Goal: Information Seeking & Learning: Check status

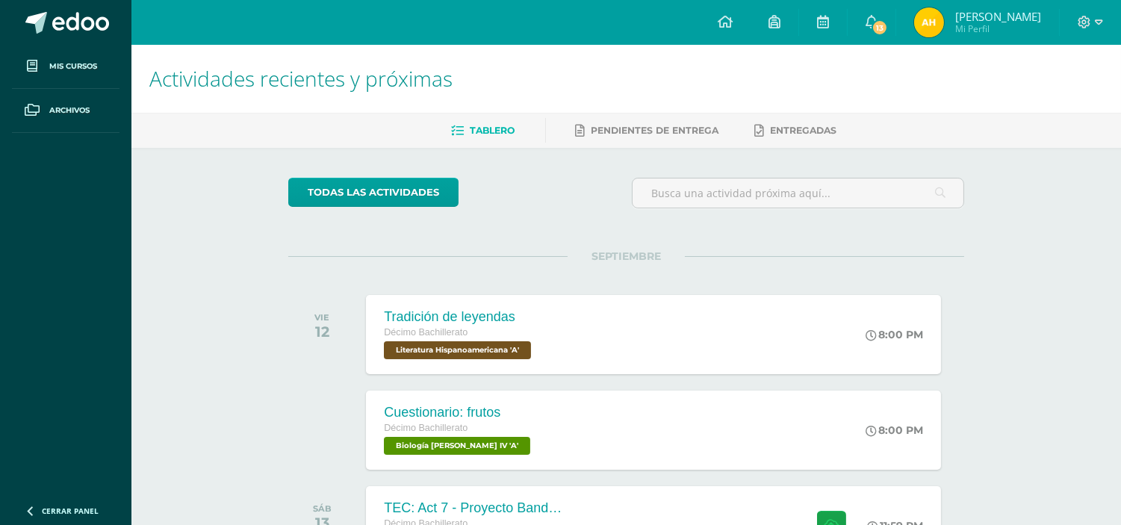
click at [982, 123] on ul "Tablero Pendientes de entrega Entregadas" at bounding box center [643, 130] width 989 height 25
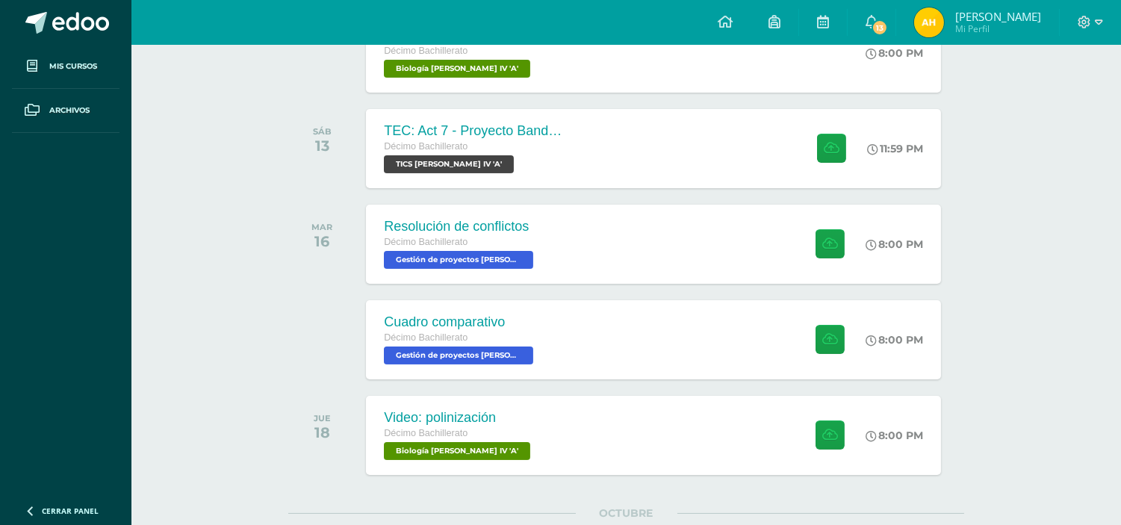
scroll to position [381, 0]
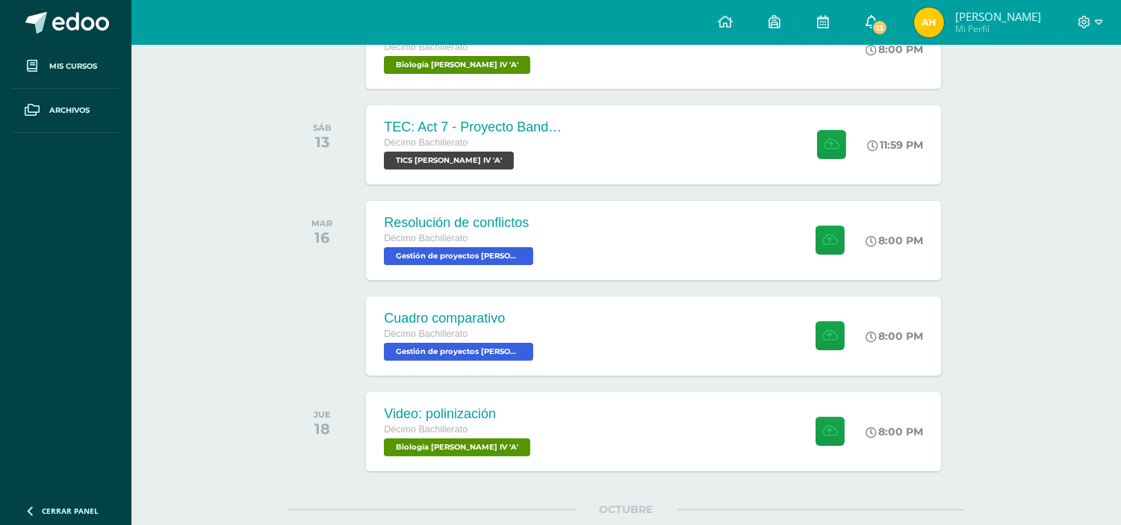
click at [888, 19] on span "13" at bounding box center [879, 27] width 16 height 16
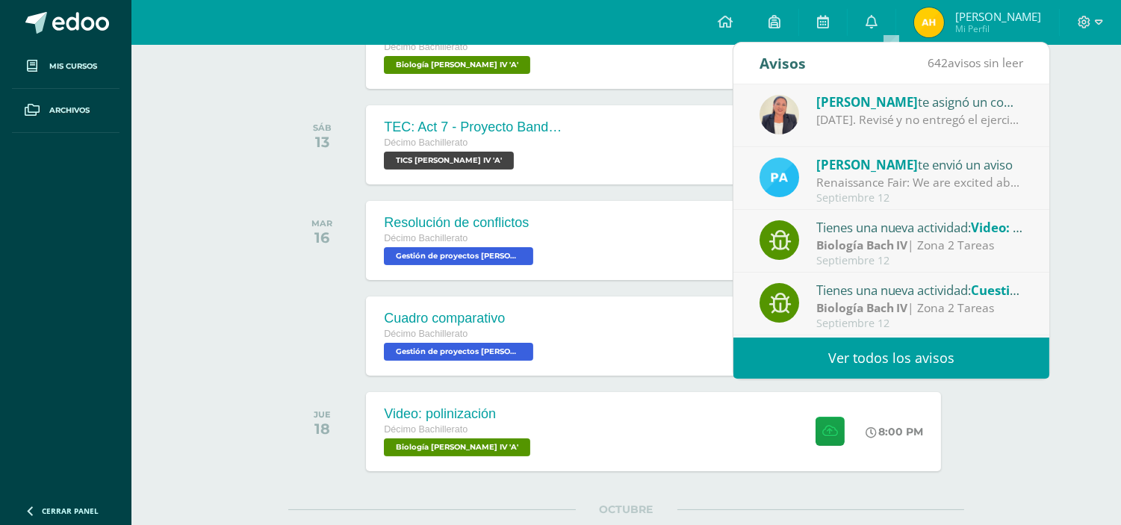
click at [980, 102] on div "Roslyn Montepeque te asignó un comentario en 'Comprensión de lectura' para 'Red…" at bounding box center [920, 101] width 208 height 19
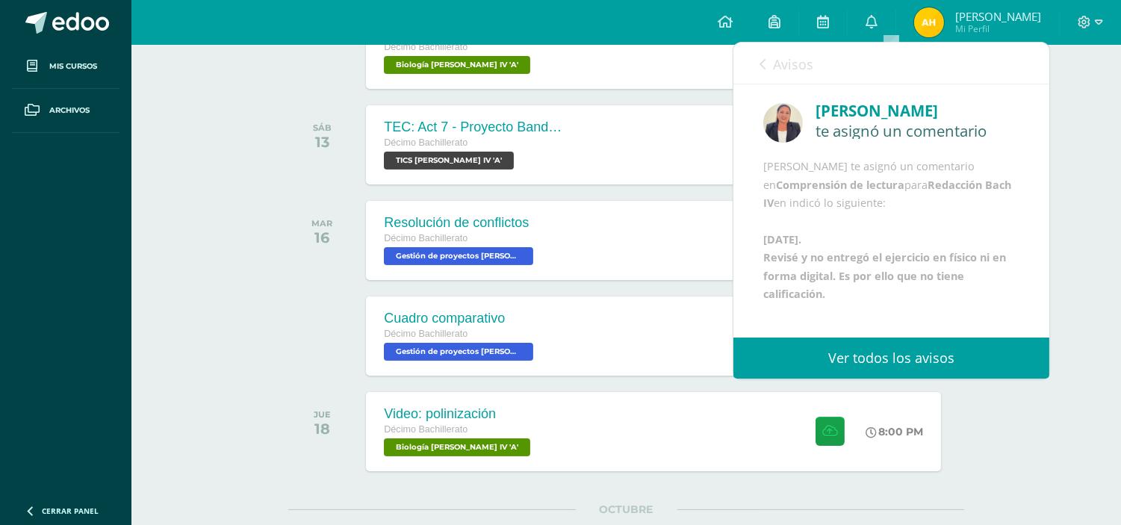
scroll to position [0, 0]
click at [877, 18] on icon at bounding box center [871, 21] width 12 height 13
click at [877, 21] on icon at bounding box center [871, 21] width 12 height 13
click at [877, 19] on icon at bounding box center [871, 21] width 12 height 13
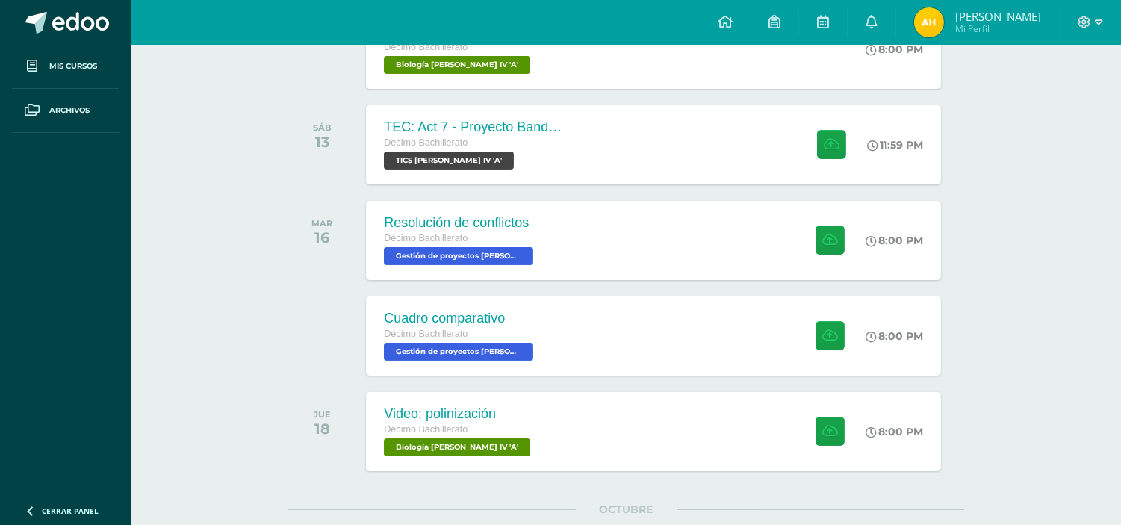
click at [1083, 196] on div "Actividades recientes y próximas Tablero Pendientes de entrega Entregadas todas…" at bounding box center [625, 188] width 989 height 1048
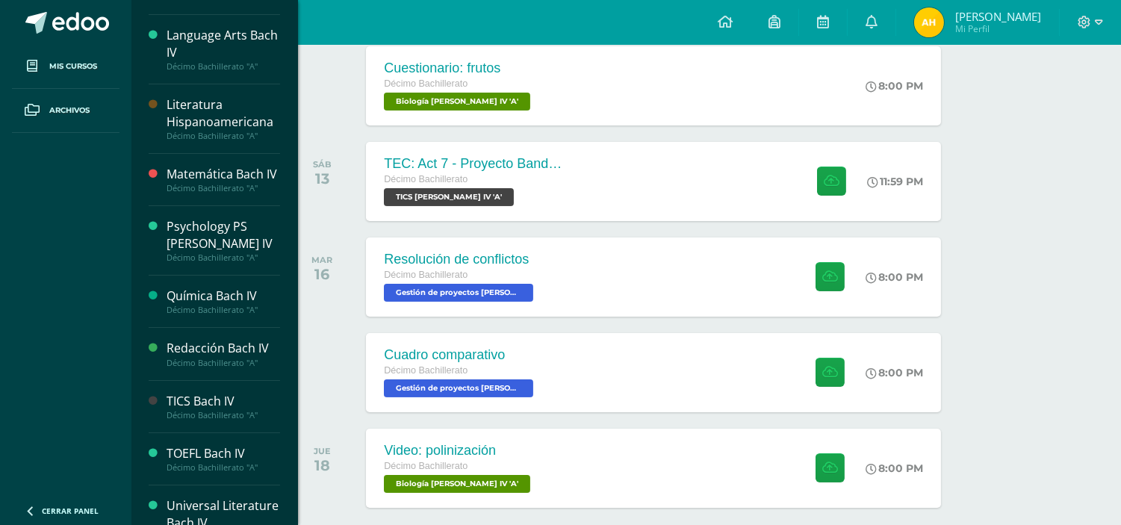
scroll to position [517, 0]
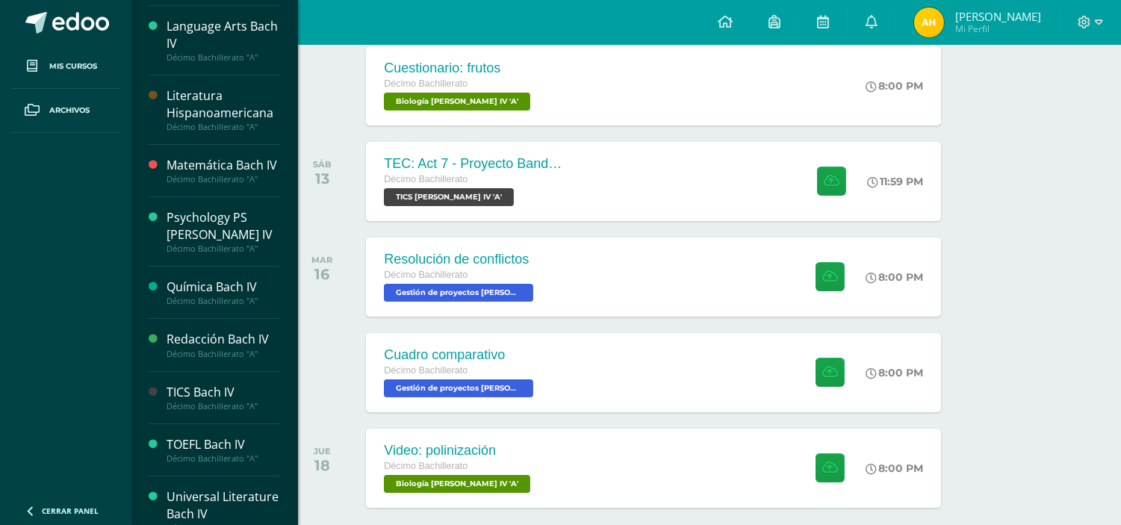
click at [221, 340] on div "Redacción Bach IV" at bounding box center [223, 339] width 113 height 17
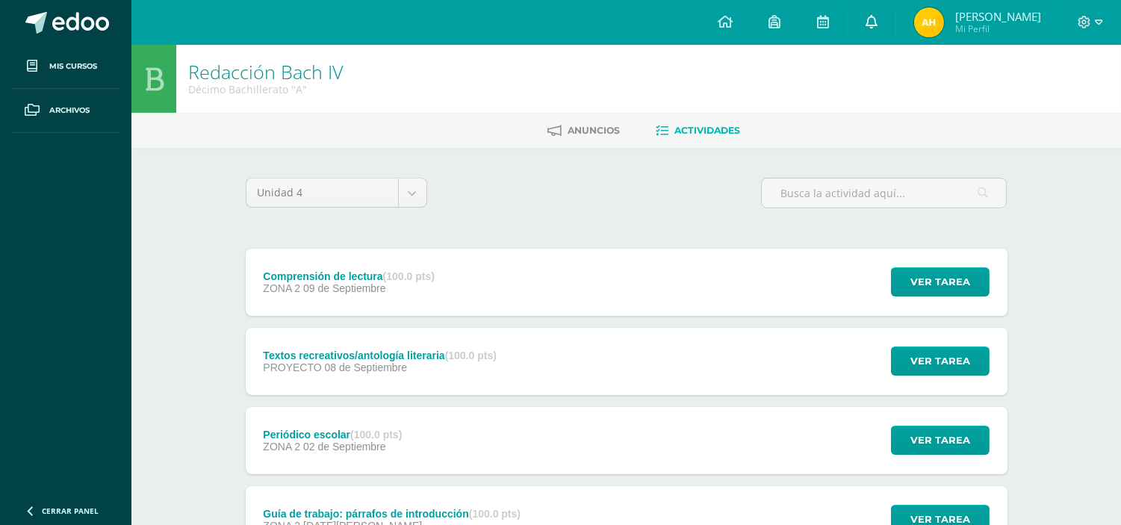
click at [877, 14] on span at bounding box center [871, 22] width 12 height 16
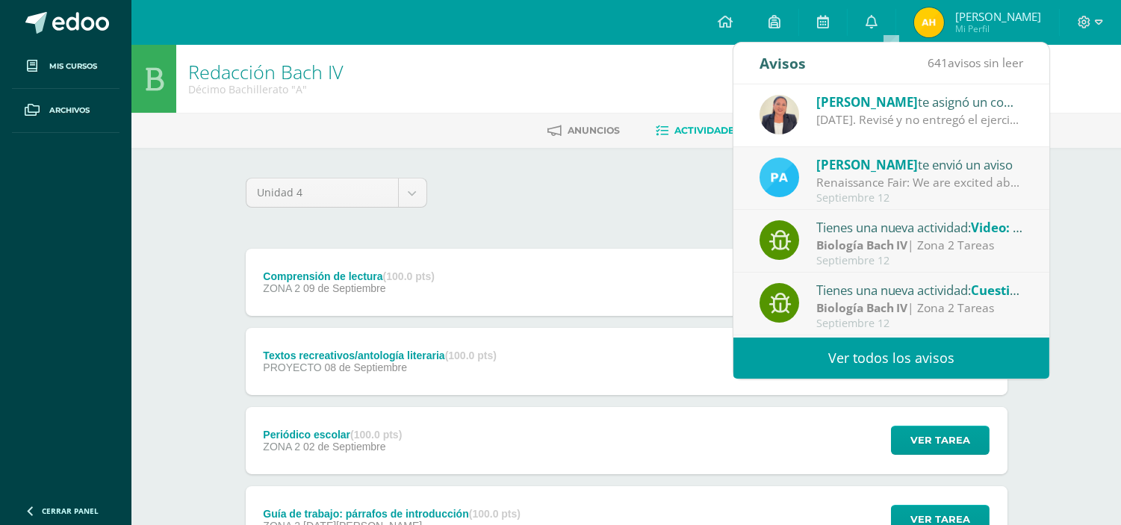
click at [911, 106] on span "[PERSON_NAME]" at bounding box center [867, 101] width 102 height 17
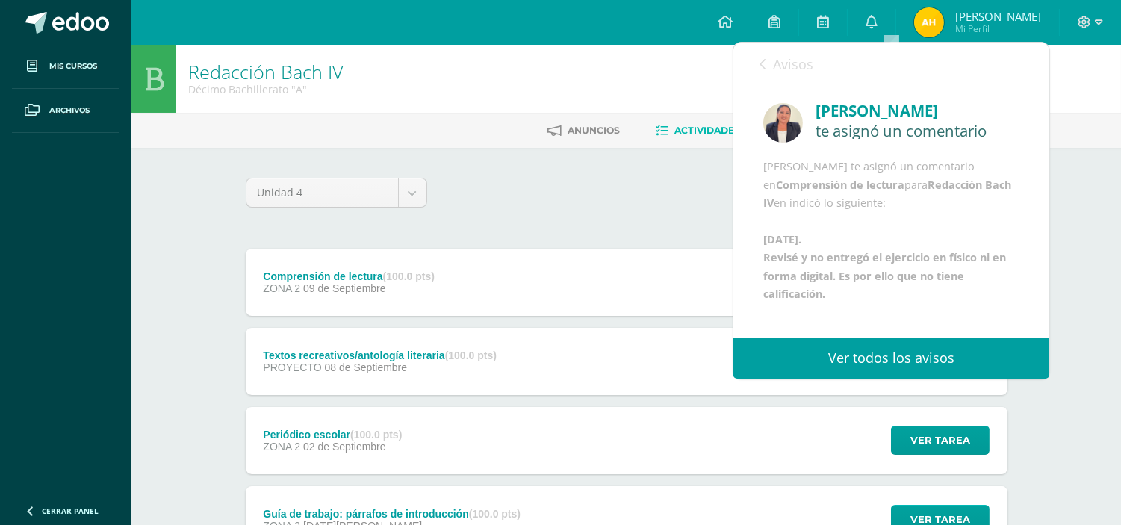
click at [567, 82] on div "Redacción Bach IV Décimo Bachillerato "A"" at bounding box center [625, 79] width 989 height 68
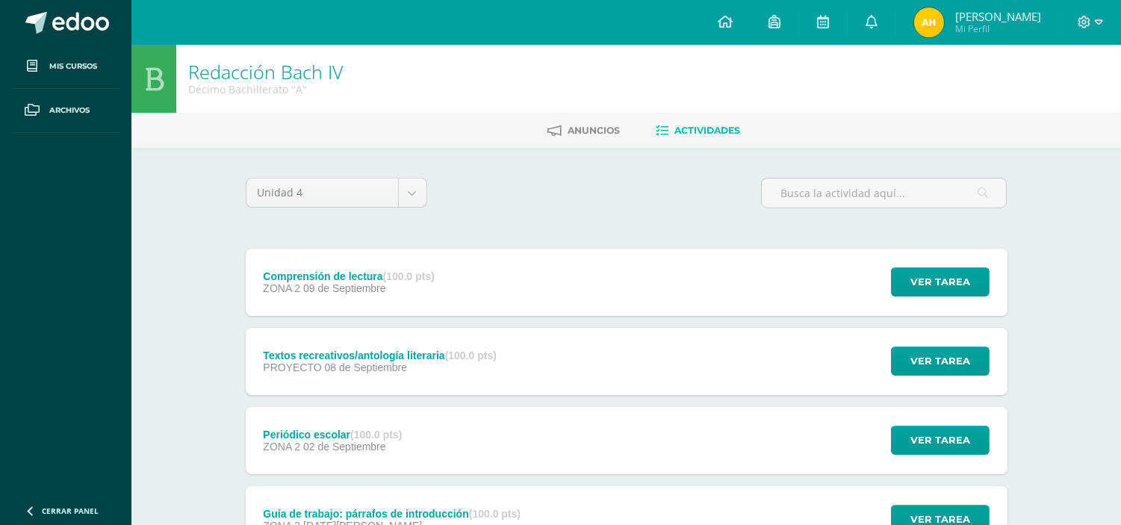
click at [416, 303] on div "Comprensión de lectura (100.0 pts) ZONA 2 09 de Septiembre" at bounding box center [349, 282] width 207 height 67
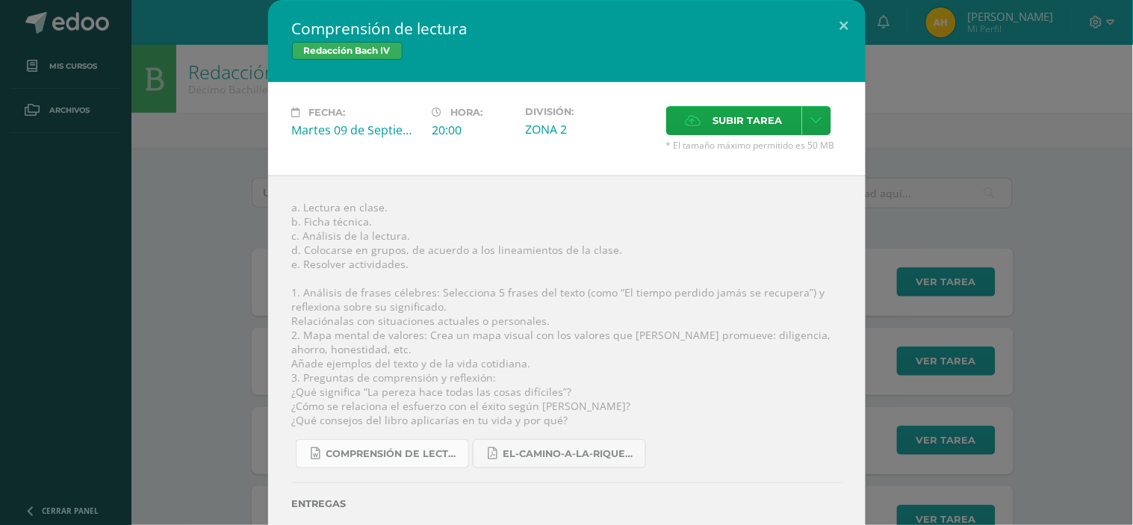
click at [383, 444] on link "Comprensión de lectura.docx" at bounding box center [382, 453] width 173 height 29
click at [833, 21] on button at bounding box center [844, 25] width 43 height 51
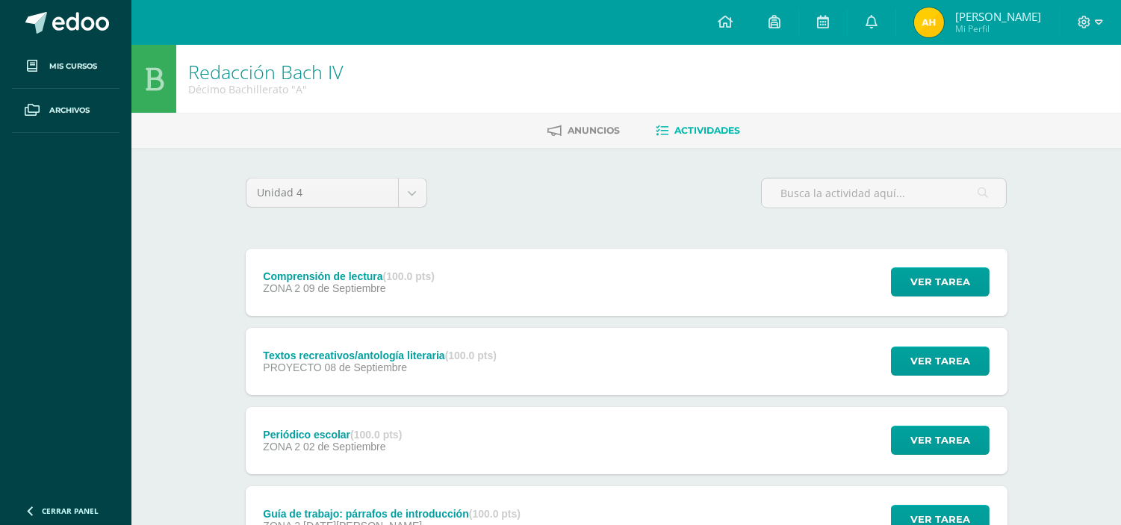
click at [639, 179] on div "Unidad 4 Unidad 1 Unidad 2 Unidad 3 Unidad 4" at bounding box center [627, 199] width 774 height 43
click at [931, 367] on span "Ver tarea" at bounding box center [940, 361] width 60 height 28
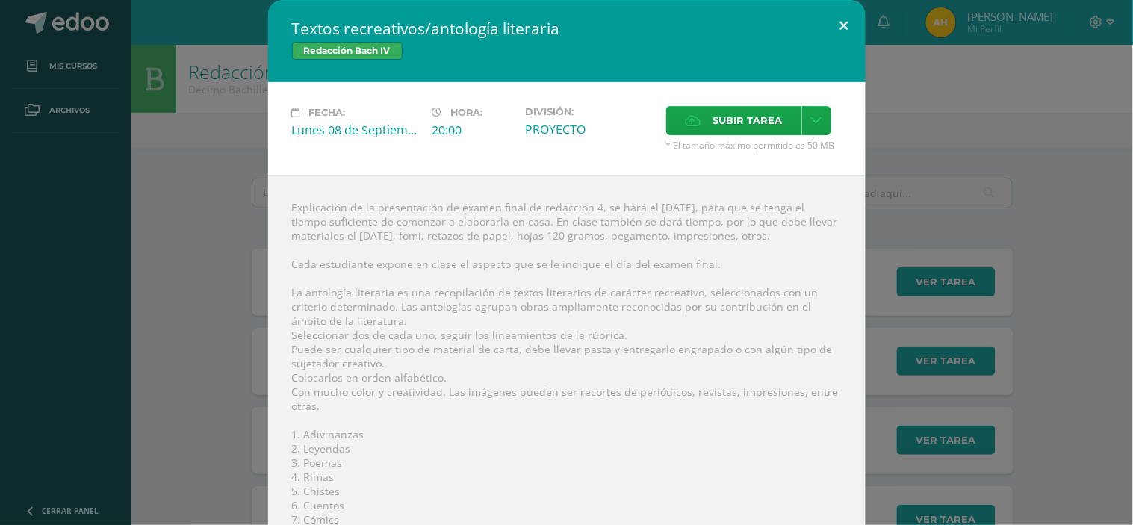
click at [837, 16] on button at bounding box center [844, 25] width 43 height 51
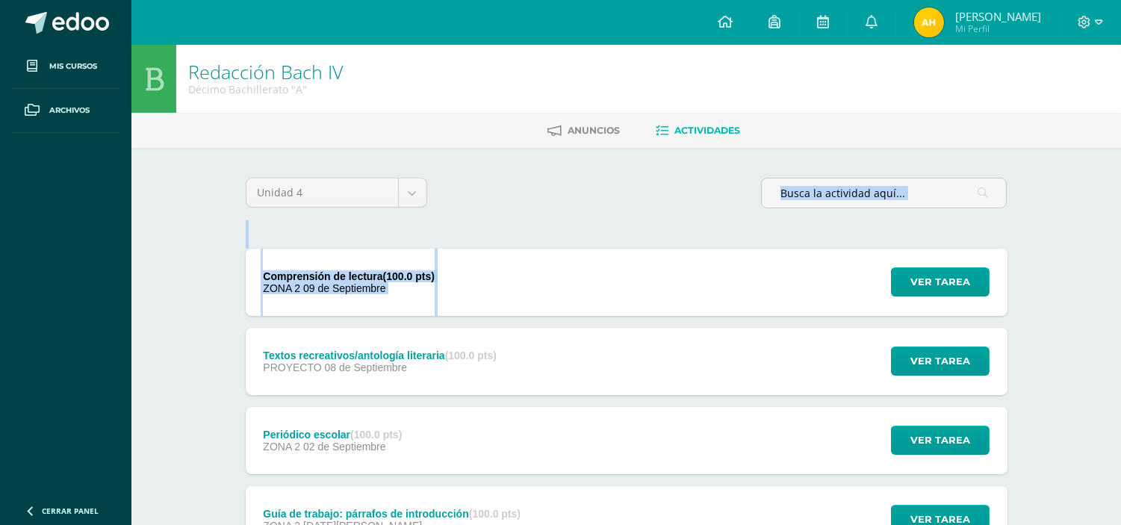
drag, startPoint x: 568, startPoint y: 197, endPoint x: 561, endPoint y: 272, distance: 75.0
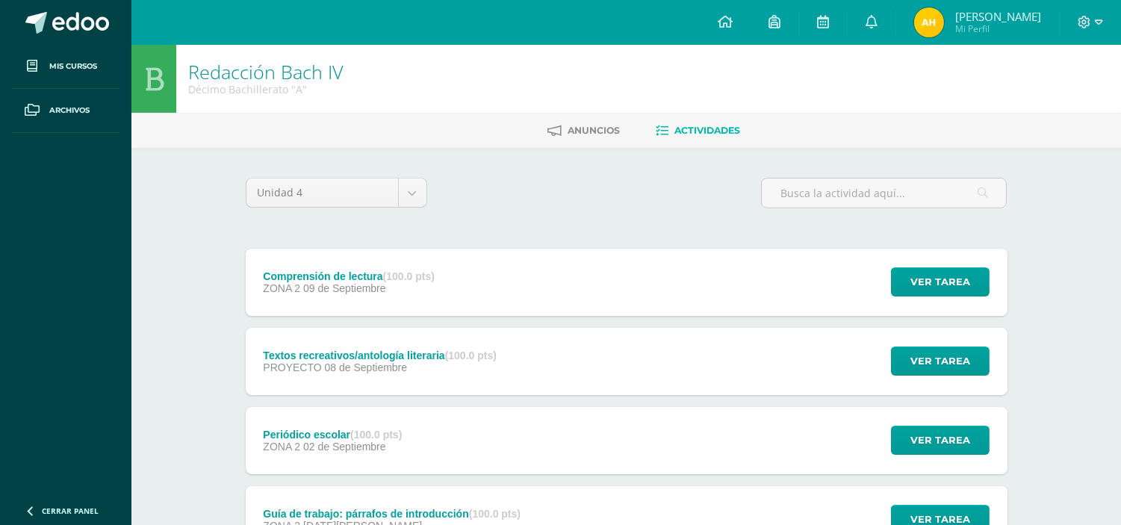
click at [631, 267] on div "Comprensión de lectura (100.0 pts) ZONA 2 09 de Septiembre Ver tarea Comprensió…" at bounding box center [627, 282] width 762 height 67
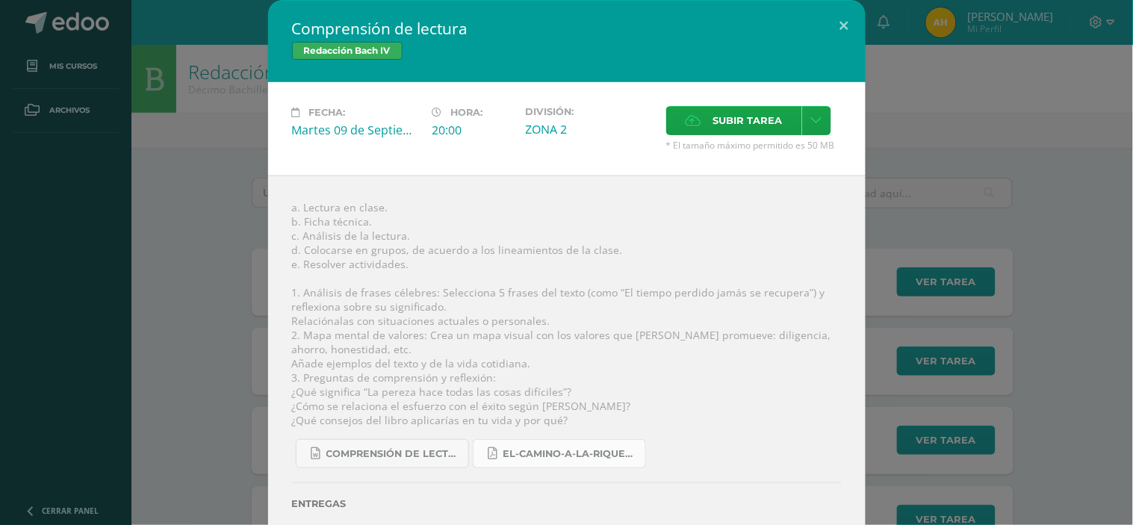
click at [539, 455] on span "El-camino-a-la-riqueza (1).pdf" at bounding box center [570, 454] width 134 height 12
click at [833, 21] on button at bounding box center [844, 25] width 43 height 51
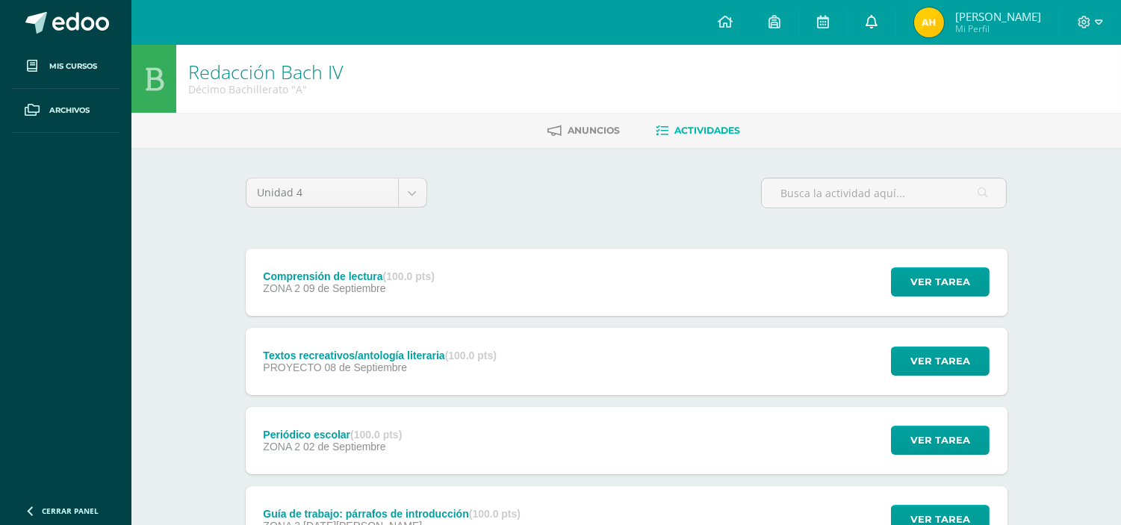
click at [884, 30] on link at bounding box center [871, 22] width 48 height 45
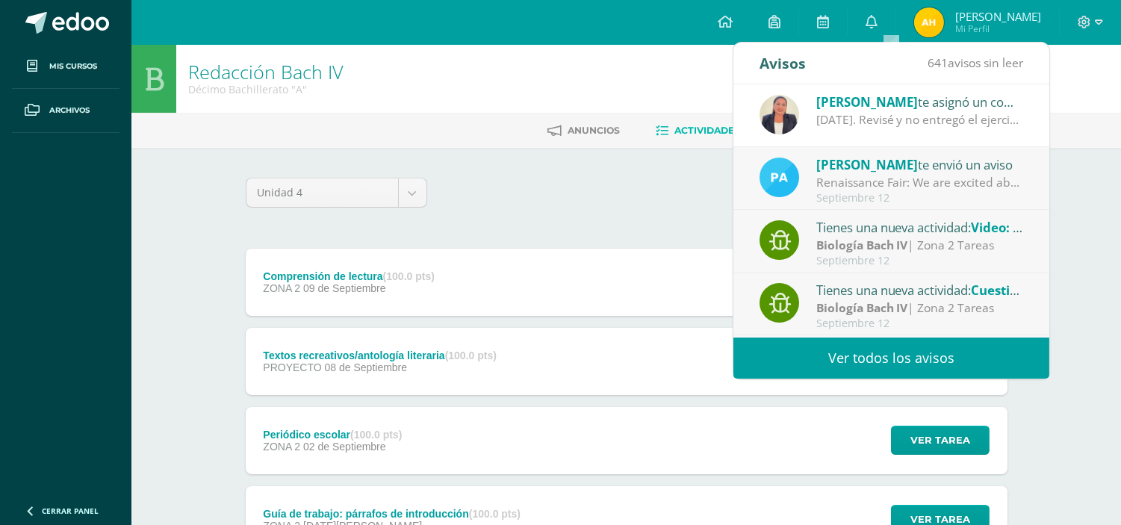
click at [905, 174] on div "Renaissance Fair: We are excited about our Renaissance Fair and happy to share …" at bounding box center [920, 182] width 208 height 17
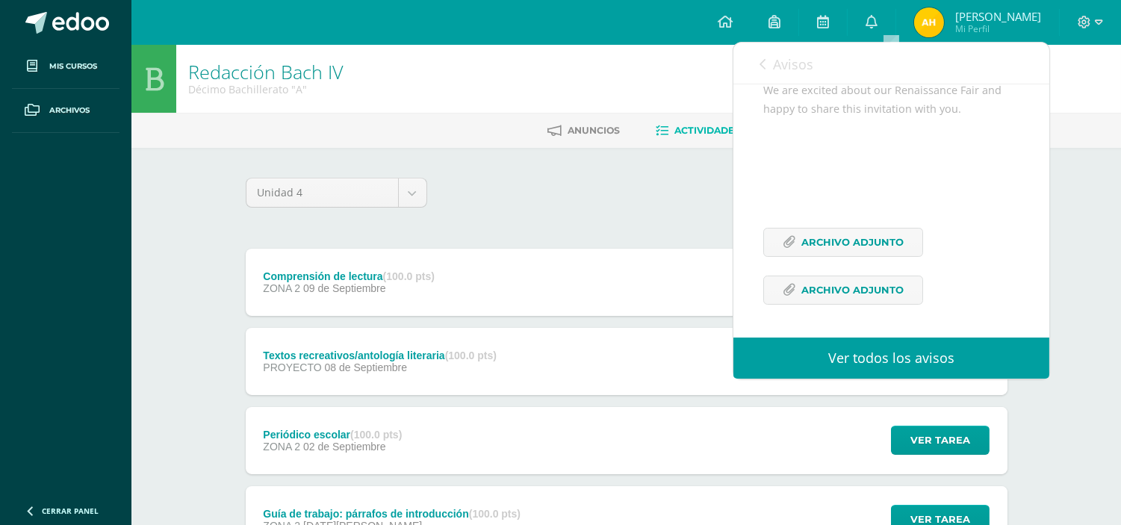
scroll to position [187, 0]
click at [847, 241] on span "Archivo Adjunto" at bounding box center [852, 242] width 102 height 28
click at [786, 300] on link "Archivo Adjunto" at bounding box center [843, 290] width 160 height 29
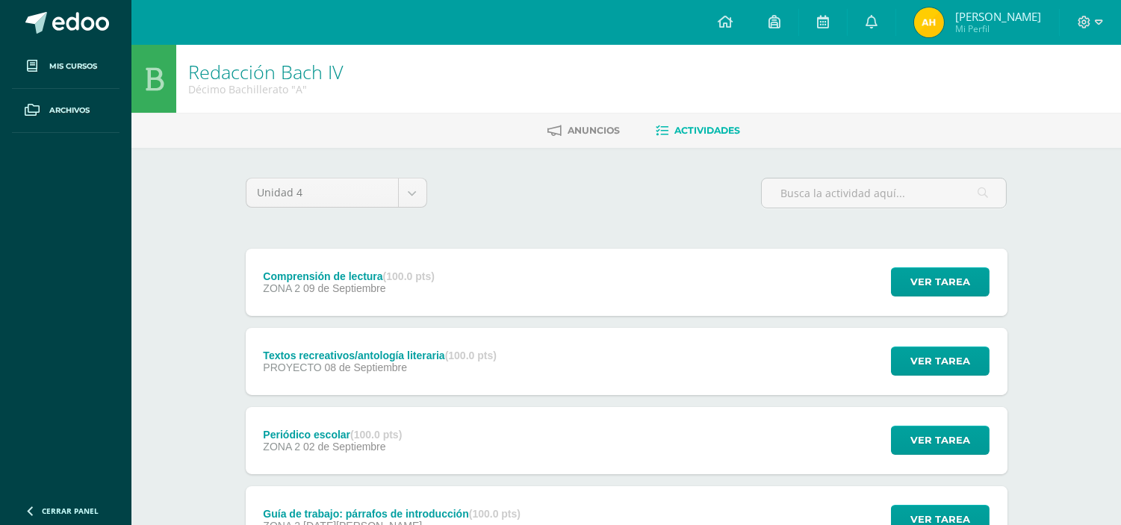
click at [682, 187] on div "Unidad 4 Unidad 1 Unidad 2 Unidad 3 Unidad 4" at bounding box center [627, 199] width 774 height 43
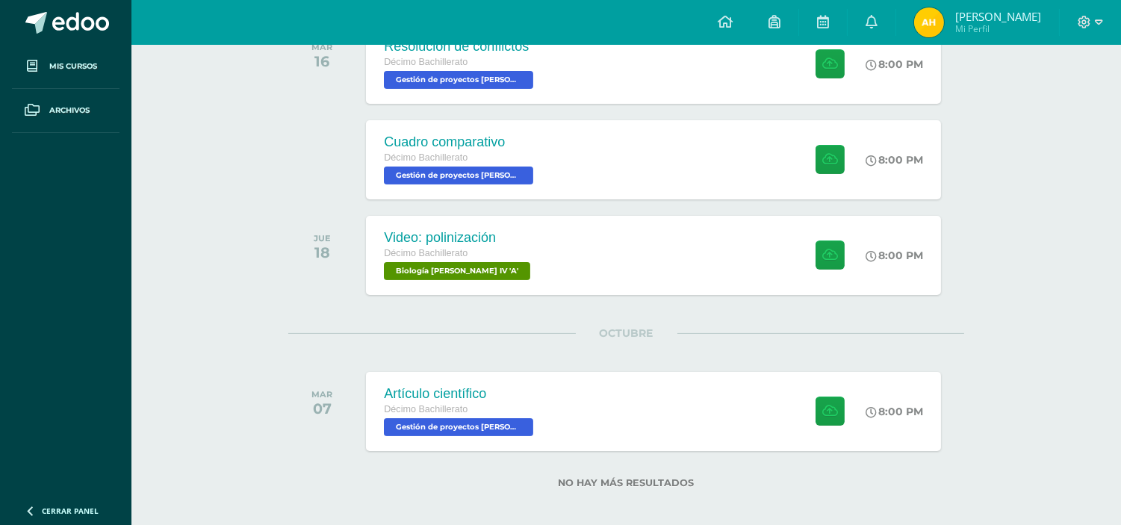
scroll to position [567, 0]
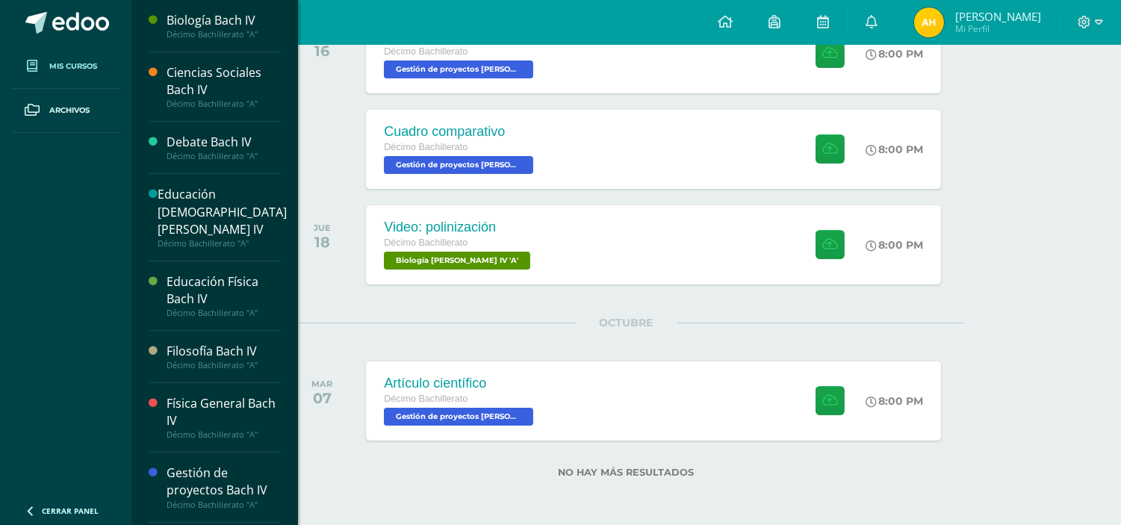
click at [98, 57] on link "Mis cursos" at bounding box center [66, 67] width 108 height 44
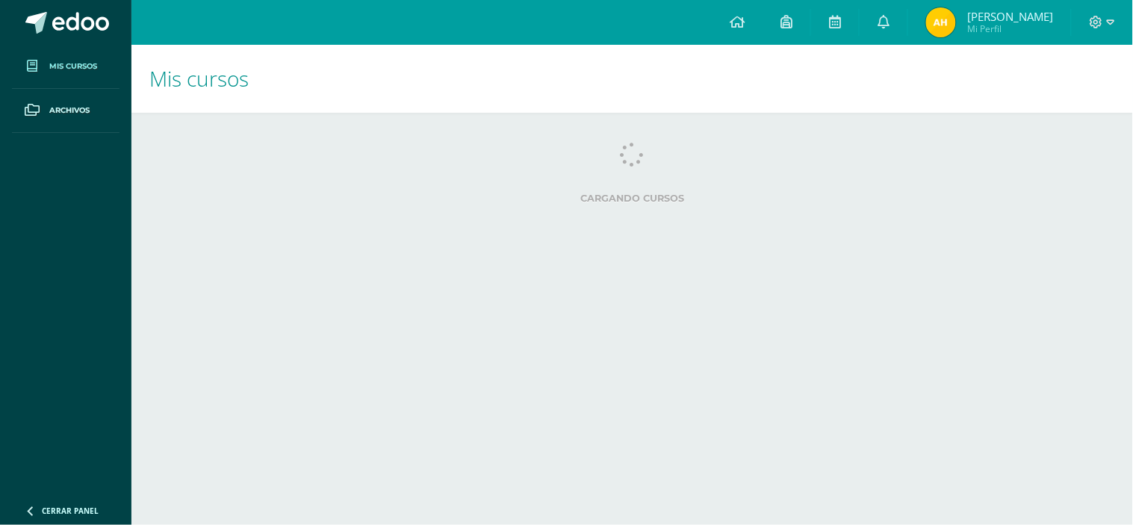
click at [197, 83] on span "Mis cursos" at bounding box center [198, 78] width 99 height 28
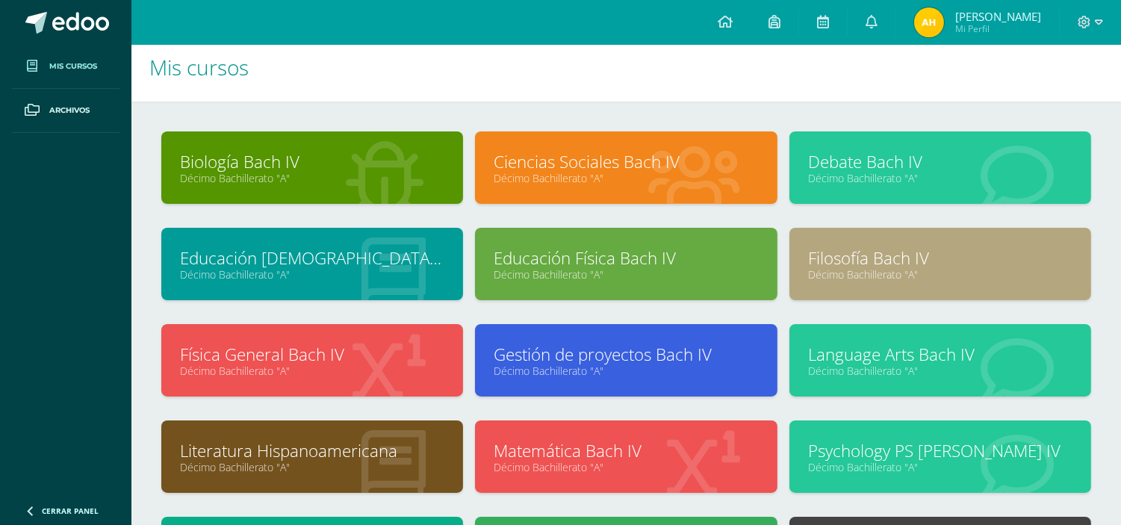
scroll to position [7, 0]
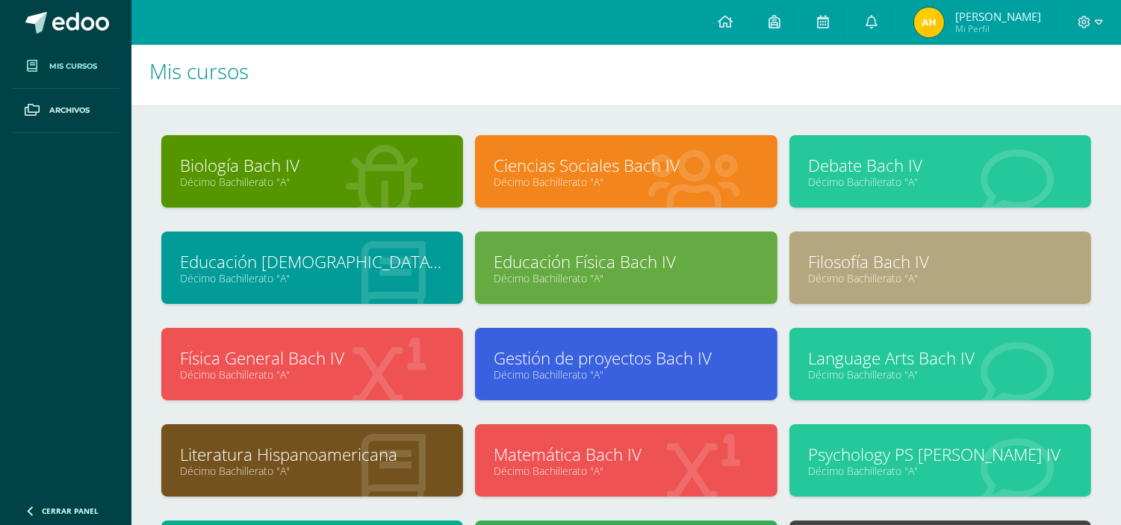
click at [676, 168] on link "Ciencias Sociales Bach IV" at bounding box center [626, 165] width 264 height 23
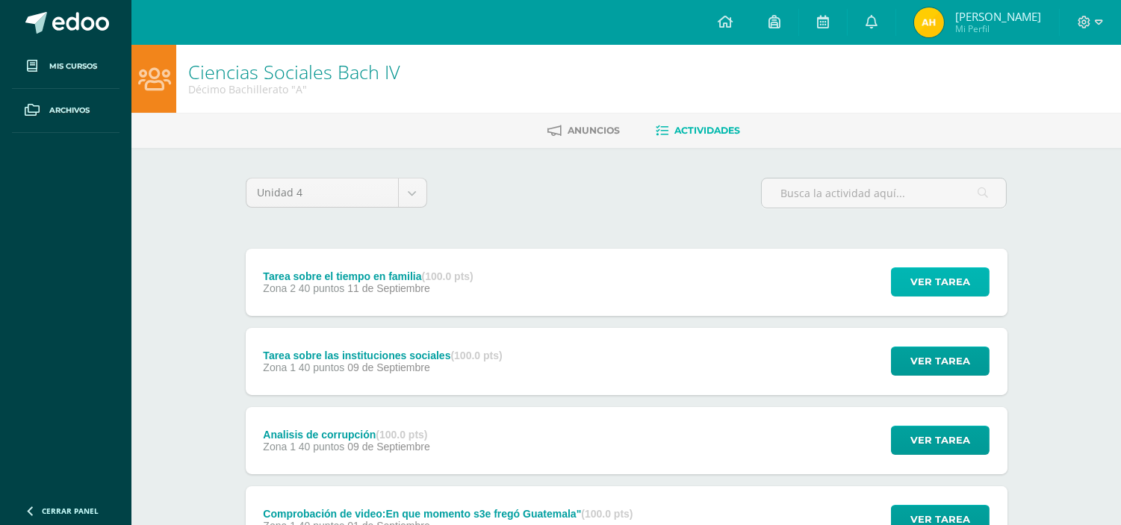
click at [952, 278] on span "Ver tarea" at bounding box center [940, 282] width 60 height 28
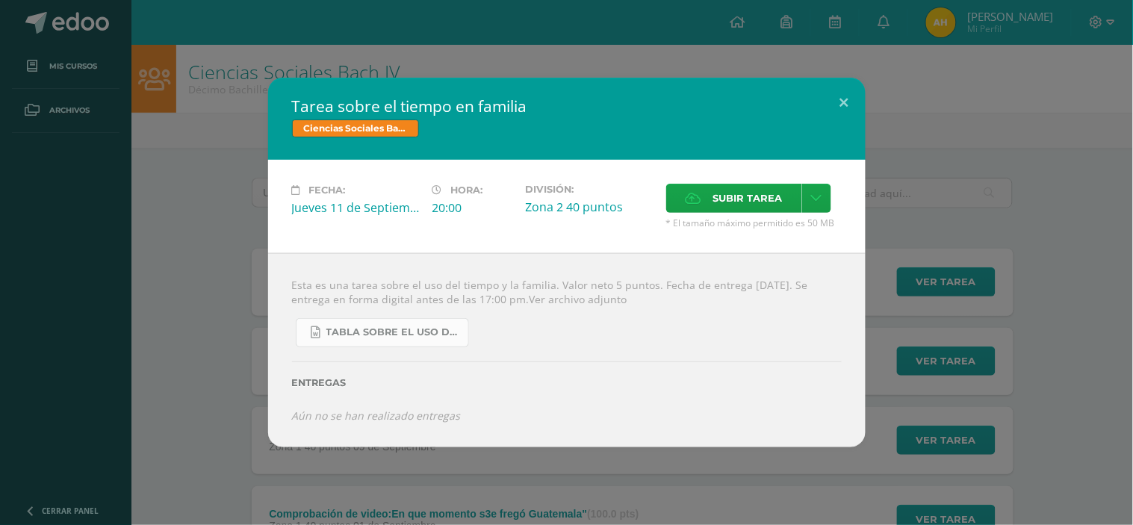
click at [417, 332] on span "TABLA SOBRE EL USO DEL TIEMPO Y LA FAMILIA.docx" at bounding box center [393, 332] width 134 height 12
click at [847, 94] on button at bounding box center [844, 103] width 43 height 51
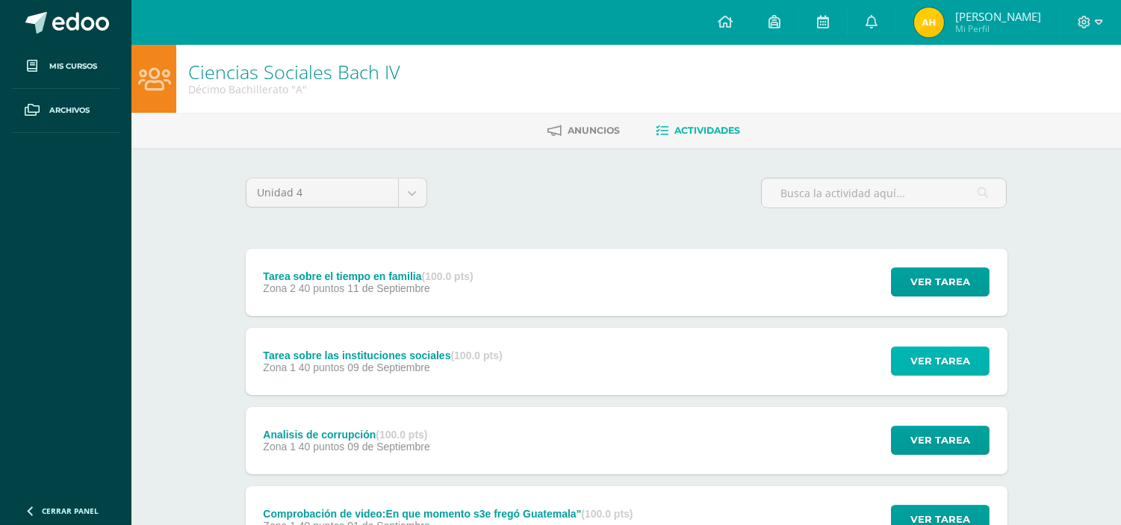
click at [920, 347] on span "Ver tarea" at bounding box center [940, 361] width 60 height 28
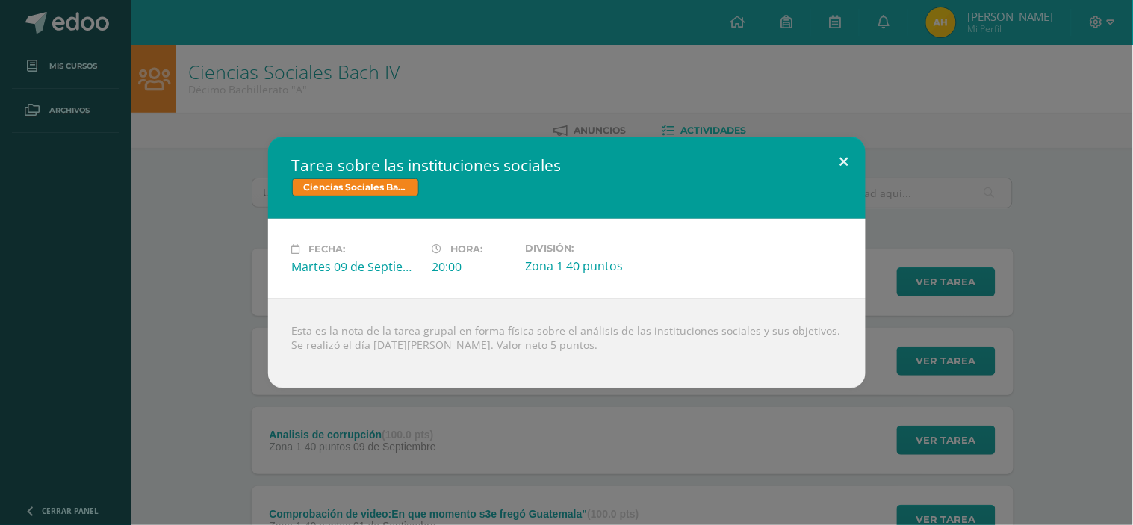
click at [847, 155] on button at bounding box center [844, 162] width 43 height 51
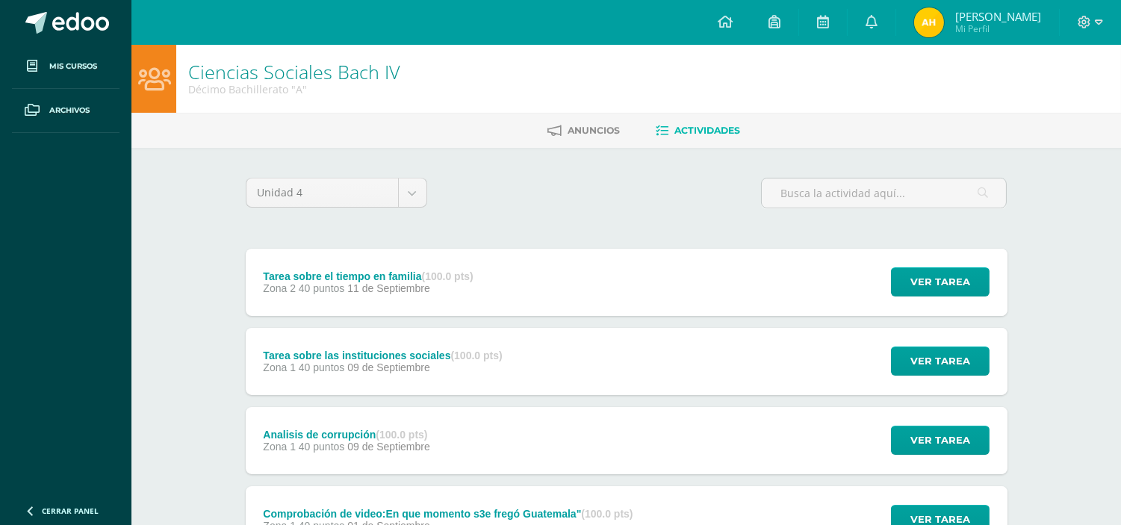
click at [992, 16] on span "[PERSON_NAME]" at bounding box center [998, 16] width 86 height 15
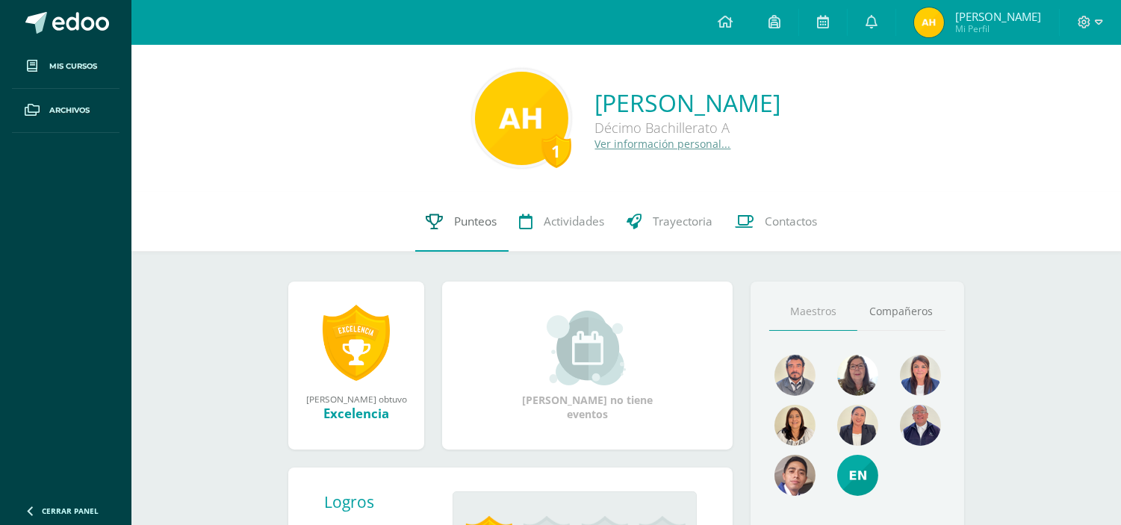
click at [483, 222] on span "Punteos" at bounding box center [476, 222] width 43 height 16
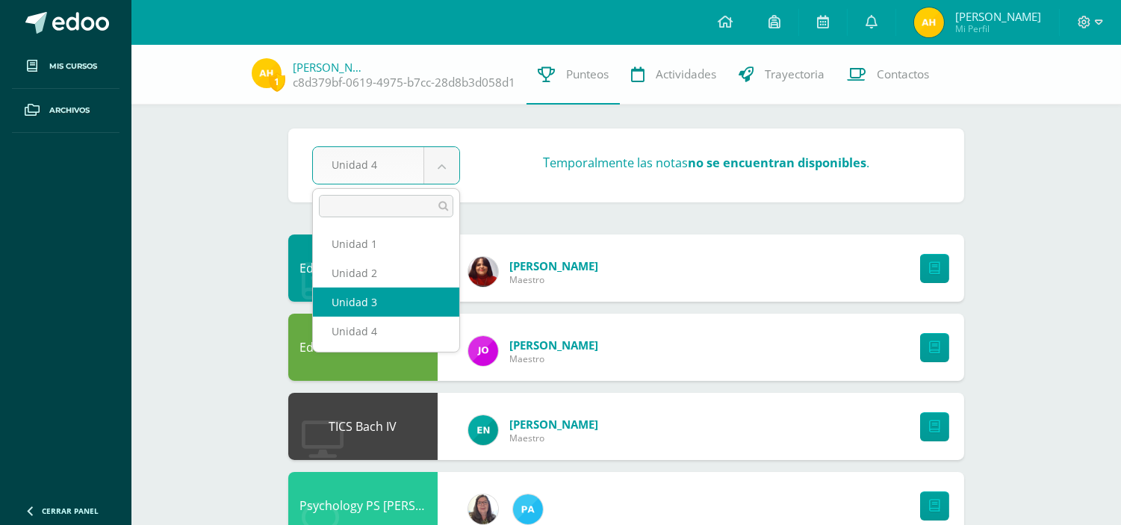
select select "Unidad 3"
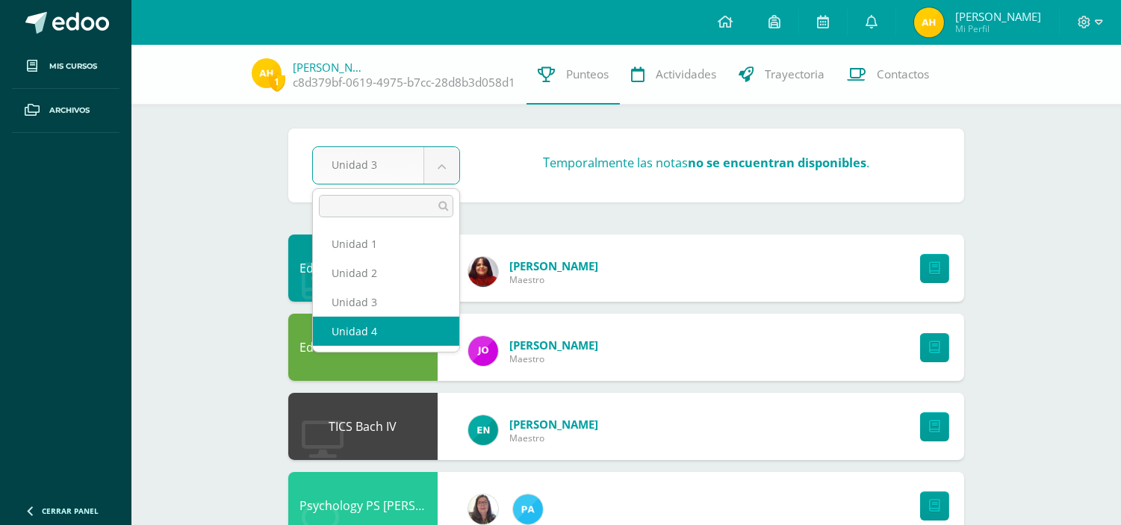
select select "Unidad 4"
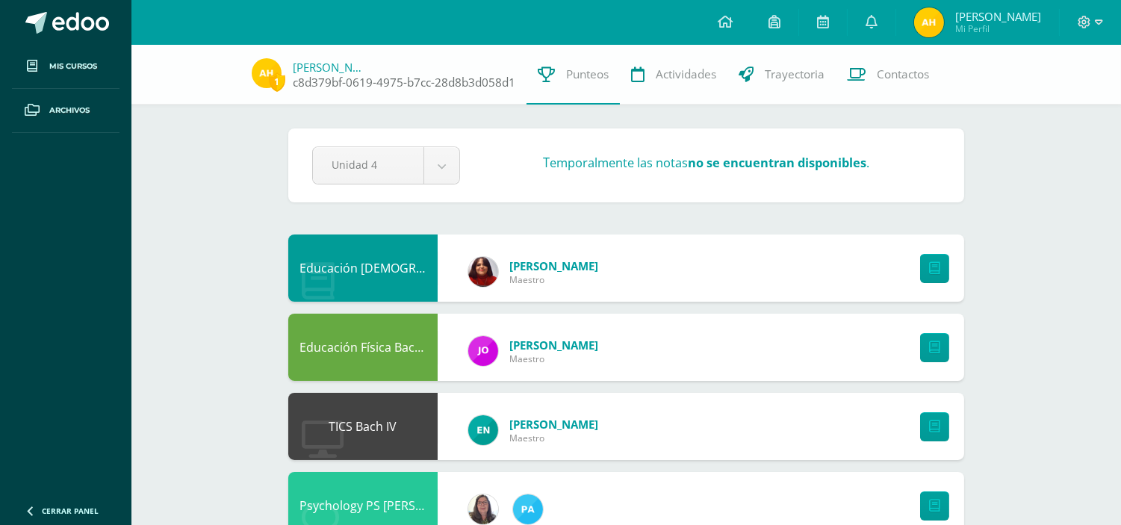
click at [361, 63] on link "[PERSON_NAME]" at bounding box center [330, 67] width 75 height 15
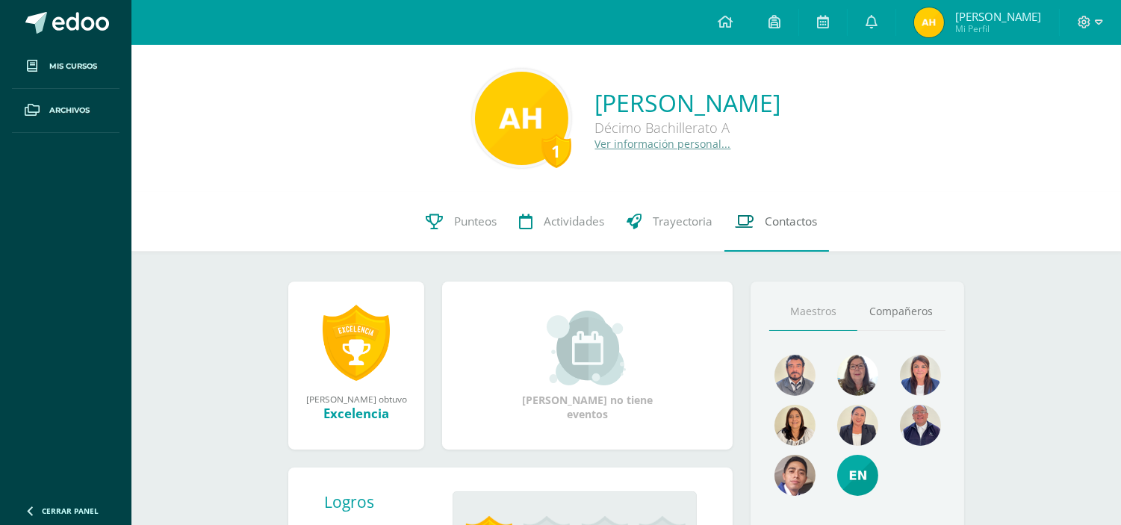
click at [801, 233] on link "Contactos" at bounding box center [776, 222] width 105 height 60
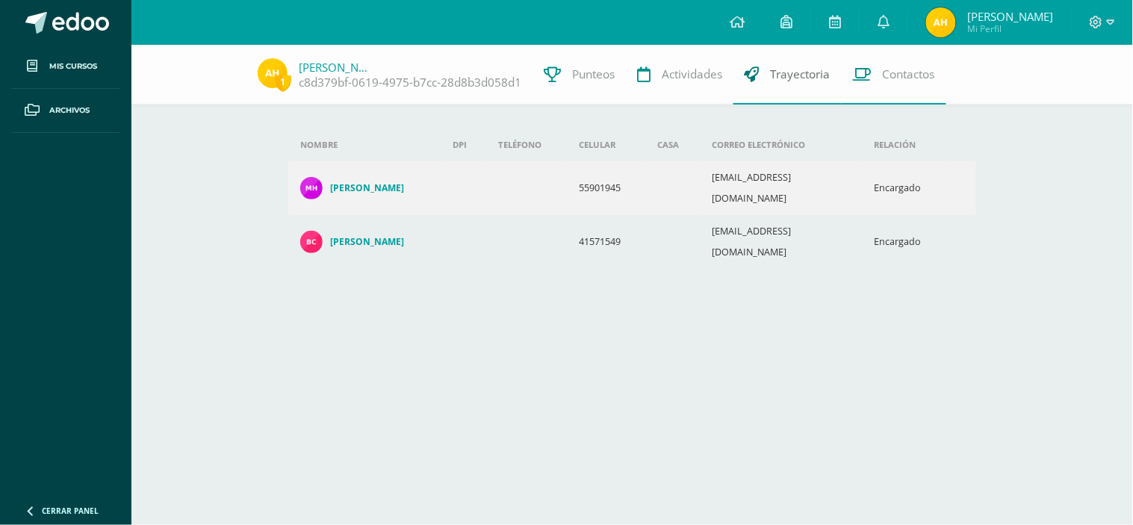
click at [771, 69] on span "Trayectoria" at bounding box center [801, 74] width 60 height 16
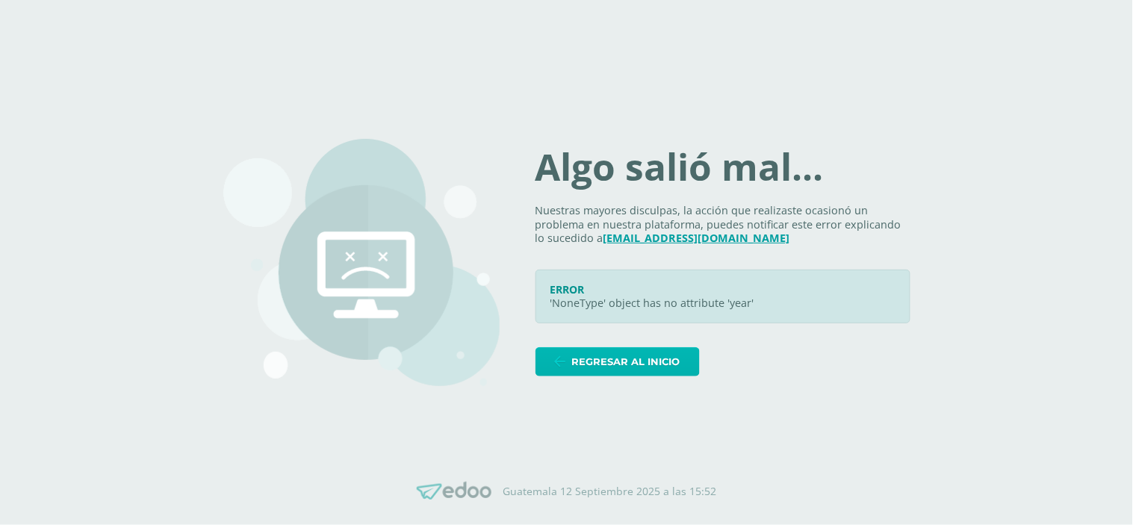
click at [578, 370] on link "Regresar al inicio" at bounding box center [617, 361] width 164 height 29
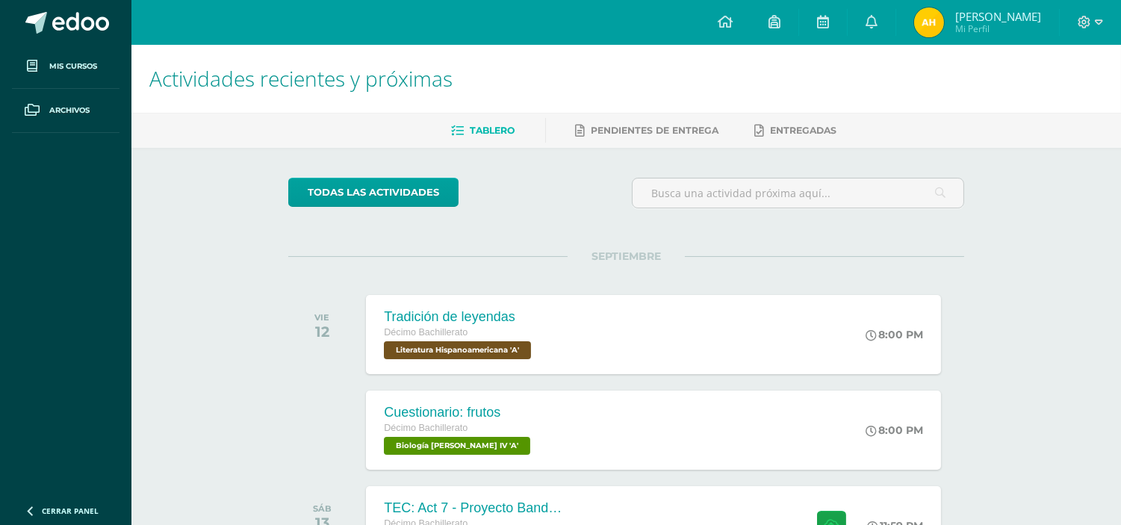
click at [1021, 12] on span "[PERSON_NAME]" at bounding box center [998, 16] width 86 height 15
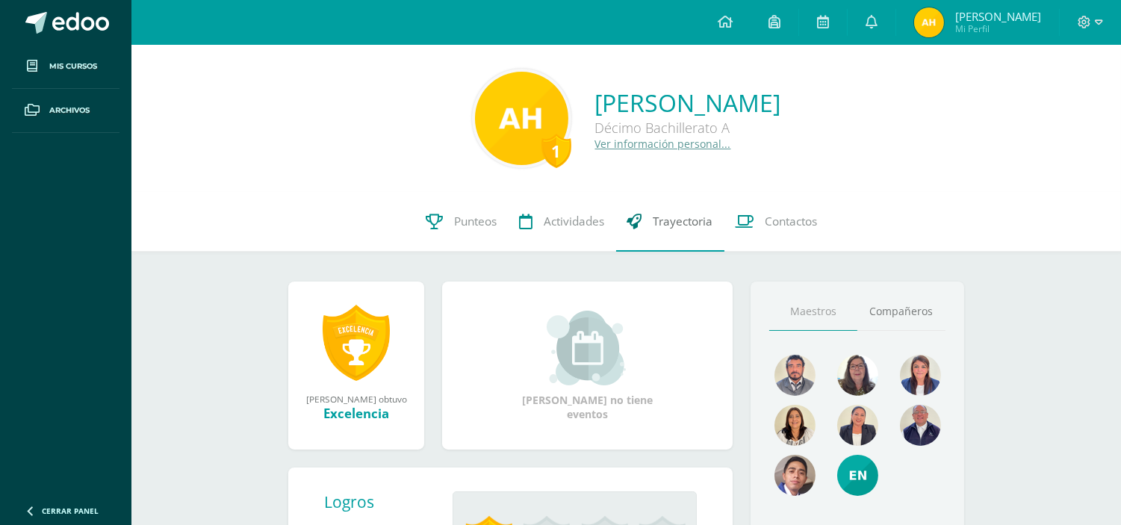
click at [670, 220] on span "Trayectoria" at bounding box center [683, 222] width 60 height 16
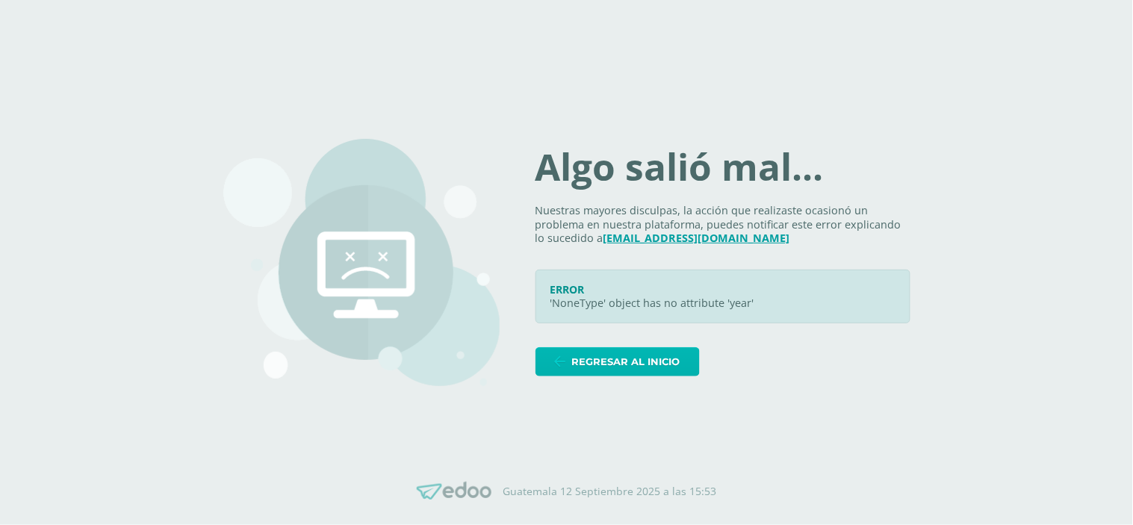
click at [597, 356] on span "Regresar al inicio" at bounding box center [626, 362] width 108 height 28
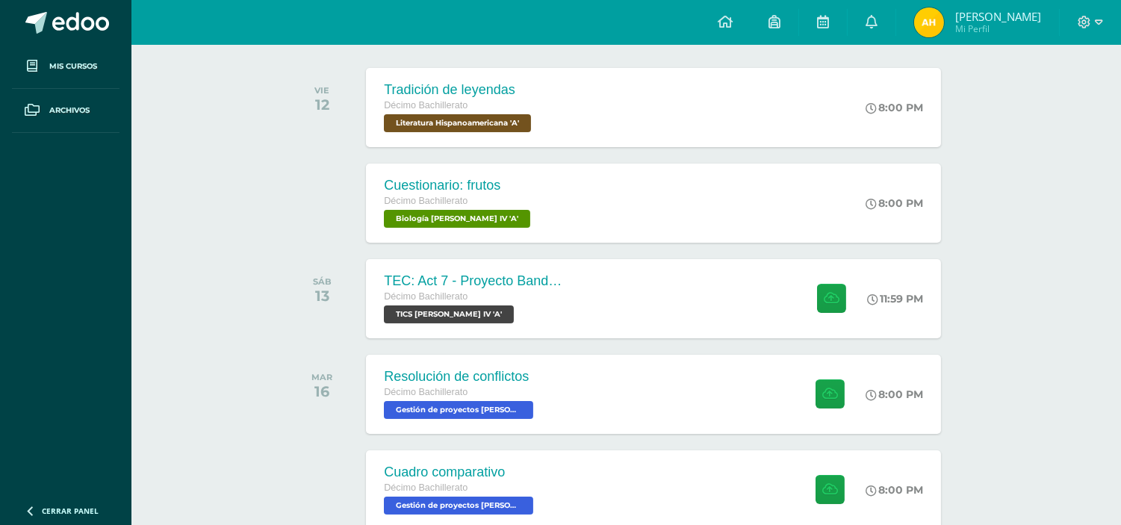
scroll to position [234, 0]
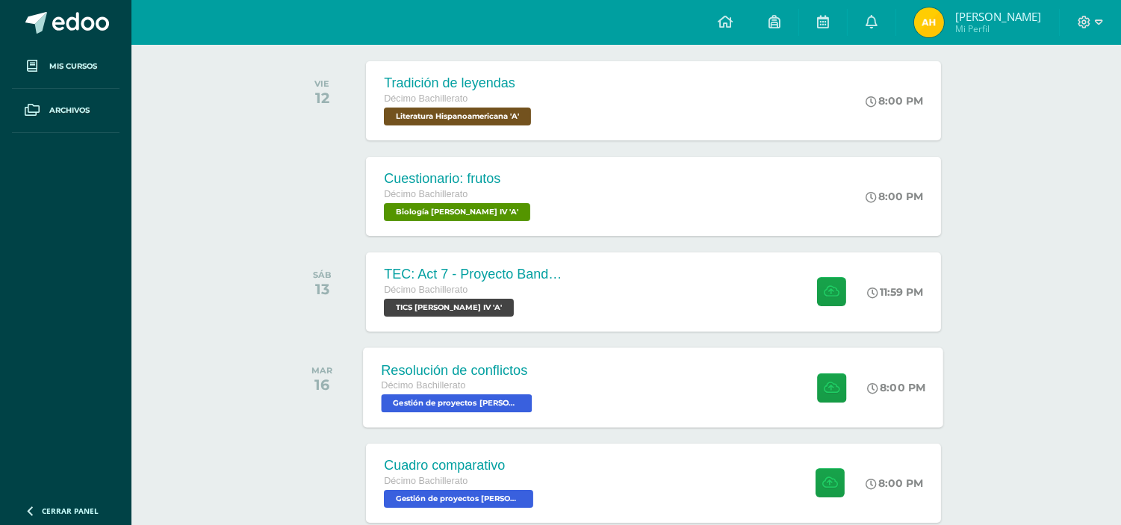
click at [685, 417] on div "Resolución de conflictos Décimo Bachillerato Gestión de proyectos [PERSON_NAME]…" at bounding box center [654, 387] width 580 height 80
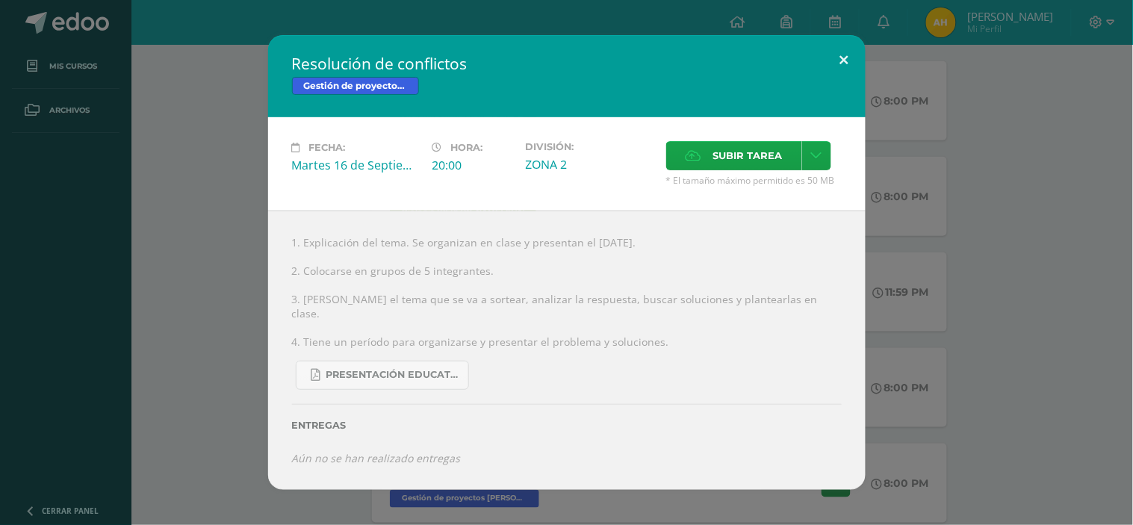
click at [845, 62] on button at bounding box center [844, 60] width 43 height 51
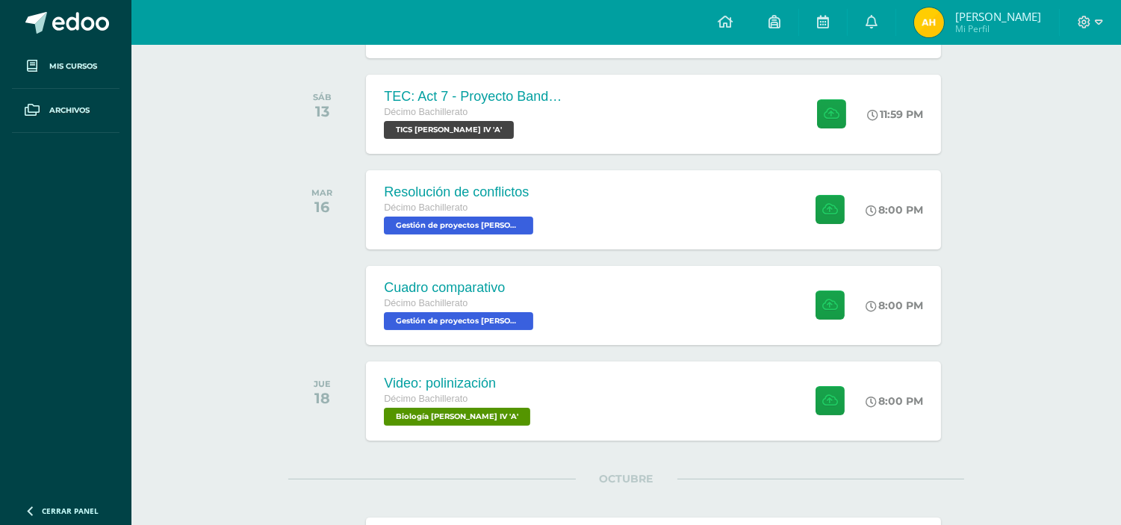
scroll to position [417, 0]
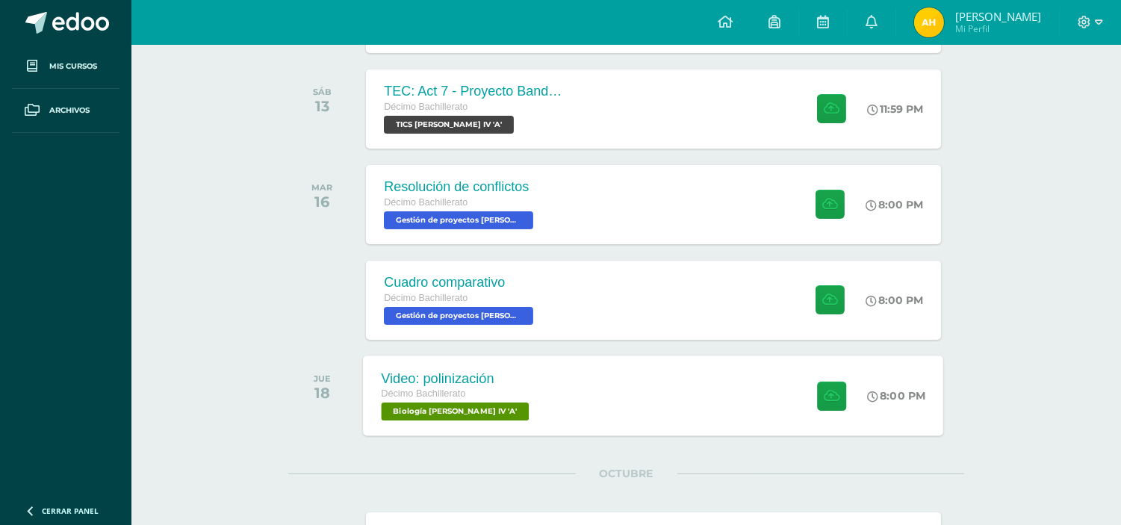
click at [539, 382] on div "Video: polinización Décimo Bachillerato Biología [PERSON_NAME] IV 'A' 8:00 PM V…" at bounding box center [654, 395] width 580 height 80
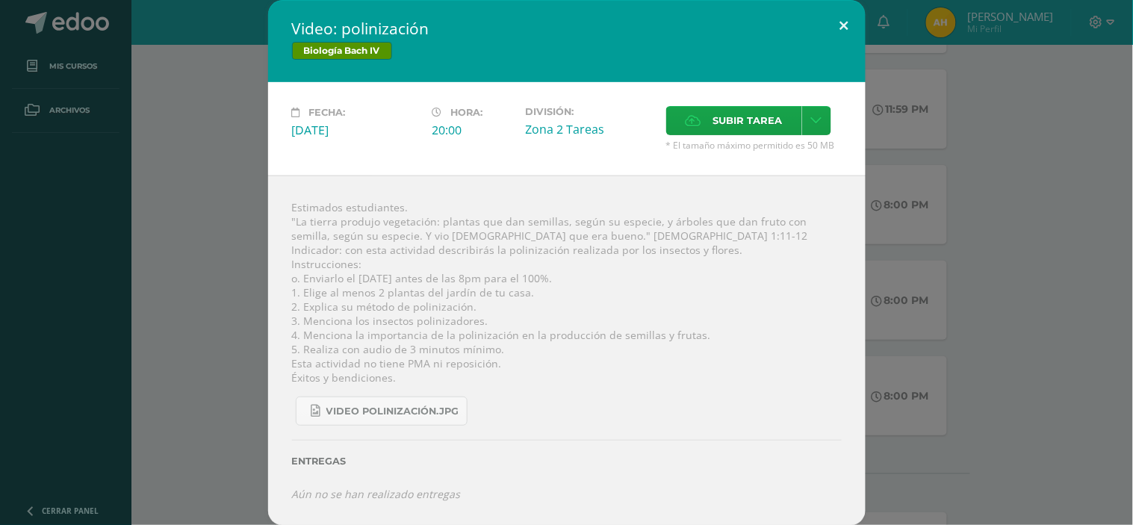
click at [832, 23] on button at bounding box center [844, 25] width 43 height 51
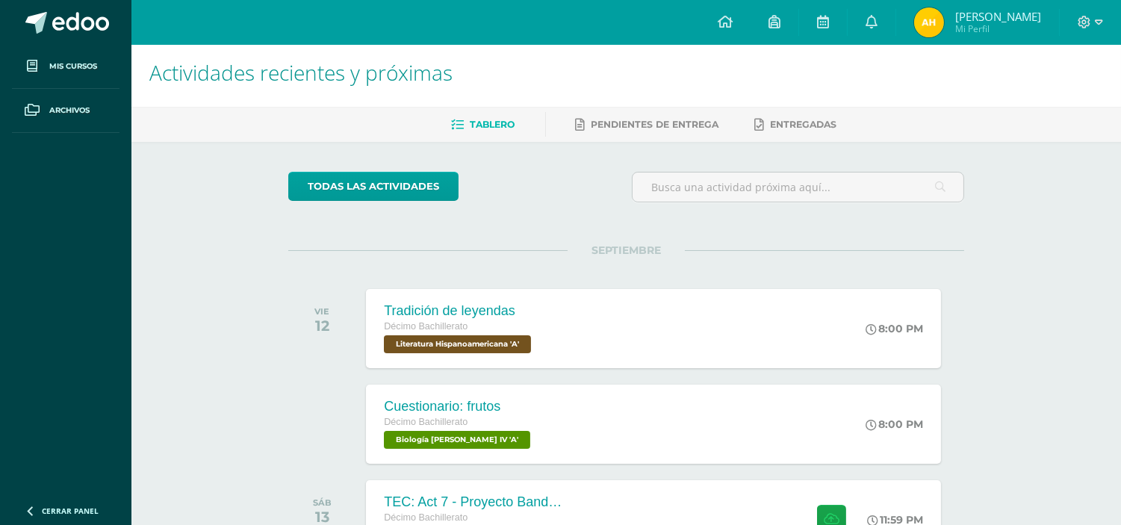
scroll to position [0, 0]
